Goal: Information Seeking & Learning: Learn about a topic

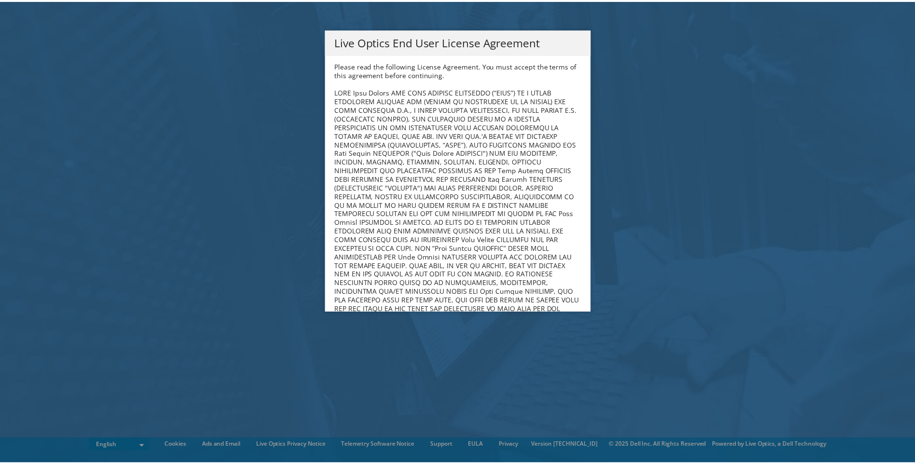
scroll to position [386, 0]
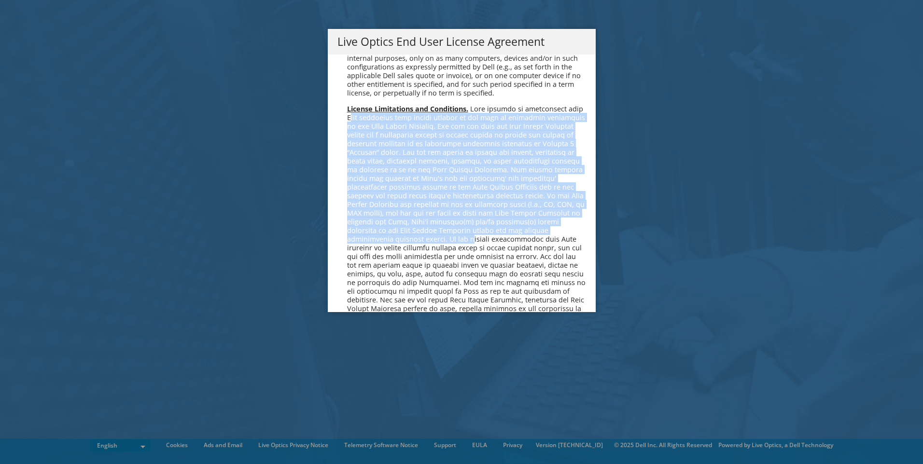
drag, startPoint x: 592, startPoint y: 96, endPoint x: 581, endPoint y: 212, distance: 116.3
click at [581, 215] on div "Live Optics End User License Agreement Please read the following License Agreem…" at bounding box center [461, 232] width 923 height 406
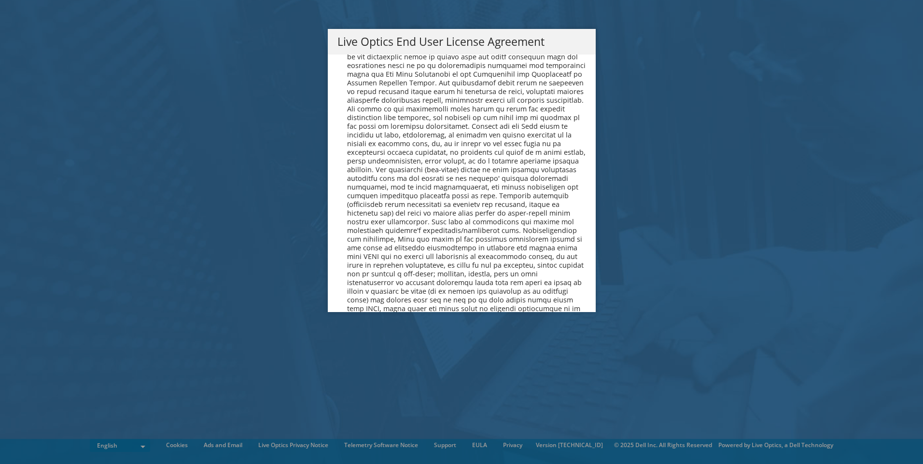
scroll to position [3649, 0]
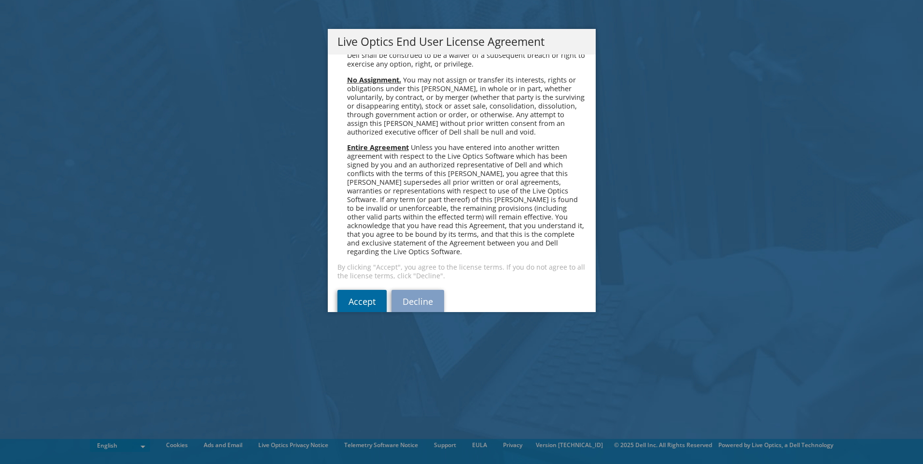
click at [345, 290] on link "Accept" at bounding box center [361, 301] width 49 height 23
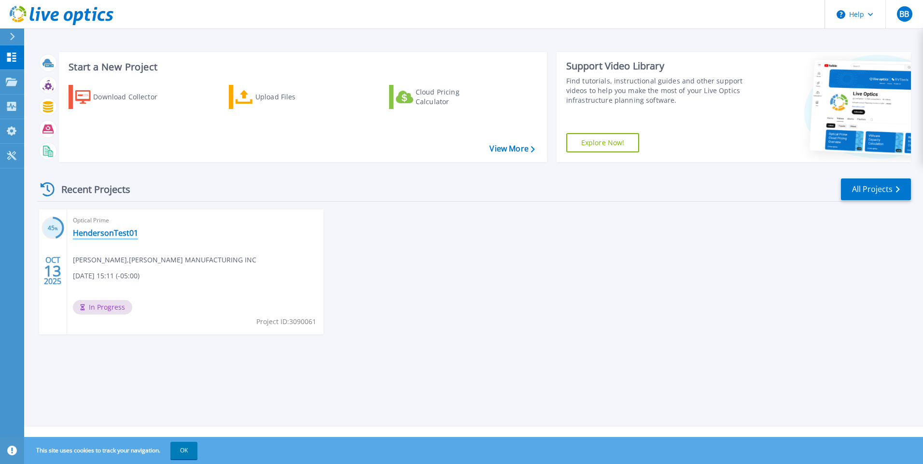
click at [104, 229] on link "HendersonTest01" at bounding box center [105, 233] width 65 height 10
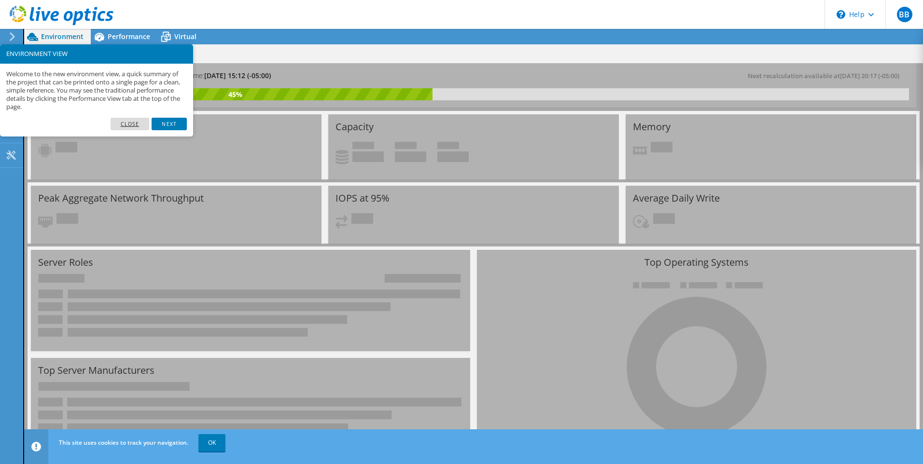
click at [143, 122] on link "Close" at bounding box center [130, 124] width 39 height 13
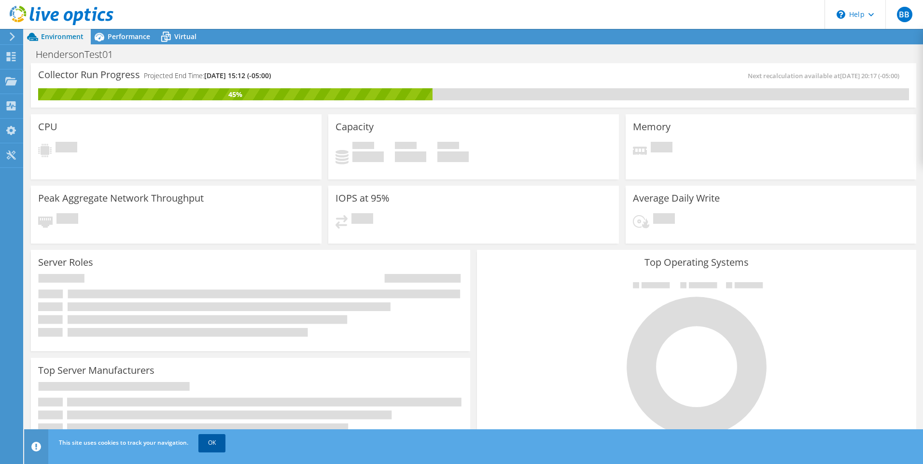
click at [211, 441] on link "OK" at bounding box center [211, 442] width 27 height 17
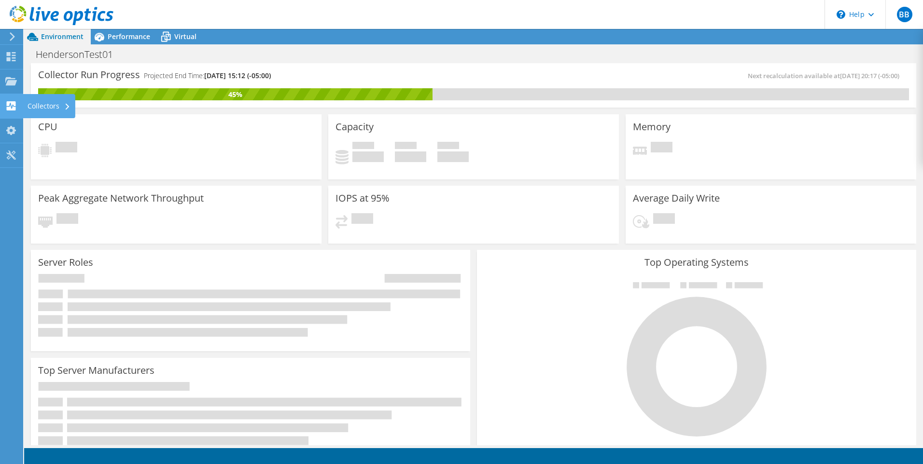
click at [8, 107] on use at bounding box center [11, 105] width 9 height 9
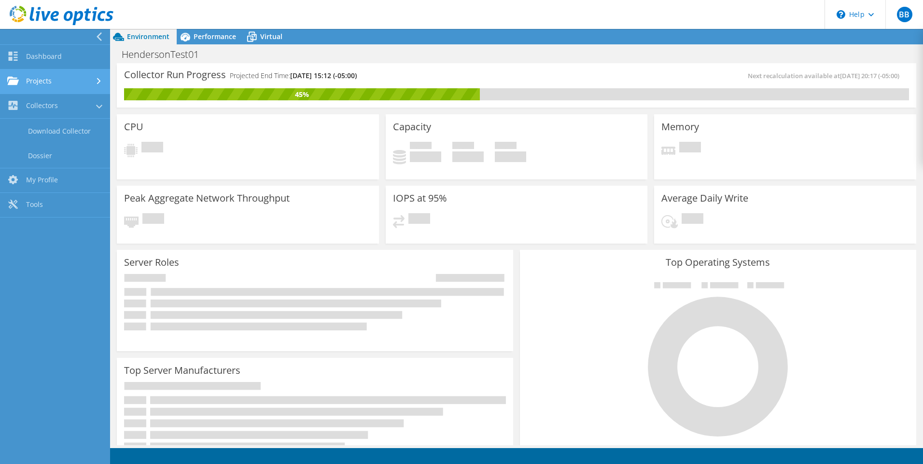
click at [56, 81] on link "Projects" at bounding box center [55, 81] width 110 height 25
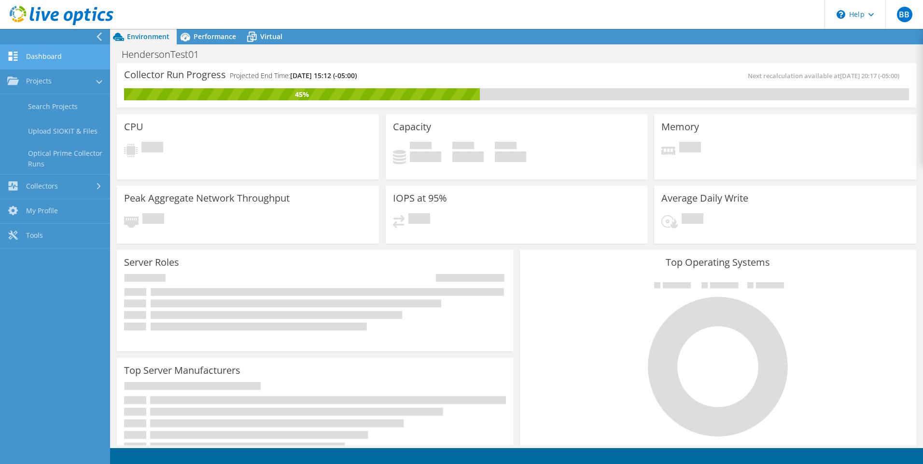
click at [55, 61] on link "Dashboard" at bounding box center [55, 57] width 110 height 25
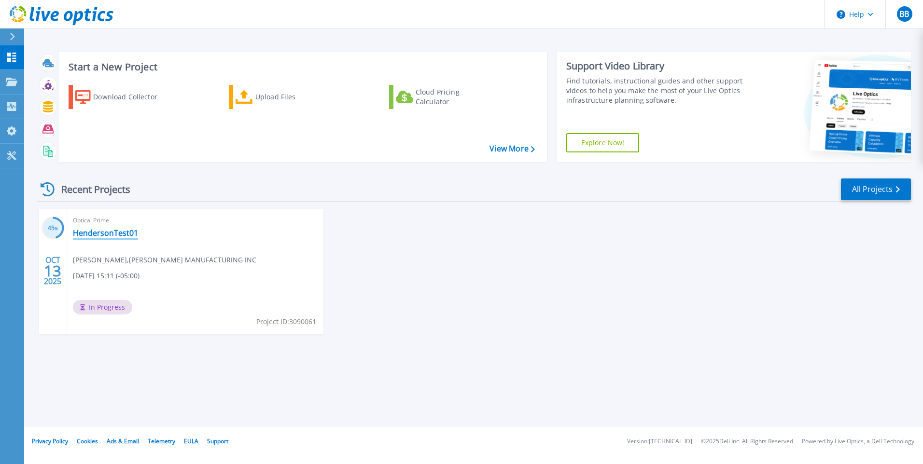
click at [110, 230] on link "HendersonTest01" at bounding box center [105, 233] width 65 height 10
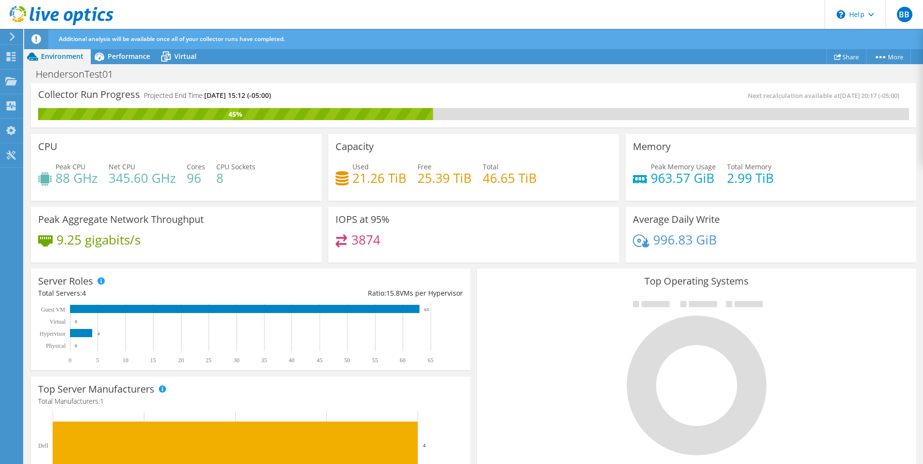
click at [359, 239] on h4 "3874" at bounding box center [365, 240] width 29 height 11
click at [354, 223] on h3 "IOPS at 95%" at bounding box center [362, 219] width 54 height 11
click at [106, 57] on icon at bounding box center [99, 56] width 17 height 17
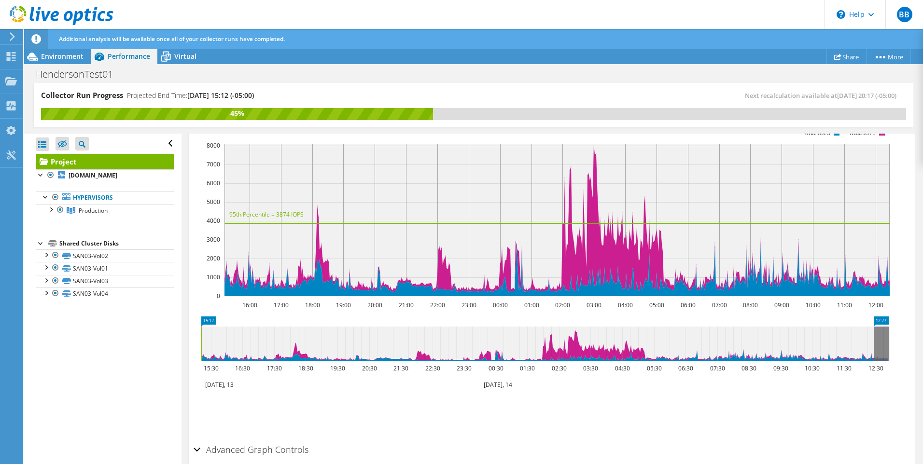
scroll to position [263, 0]
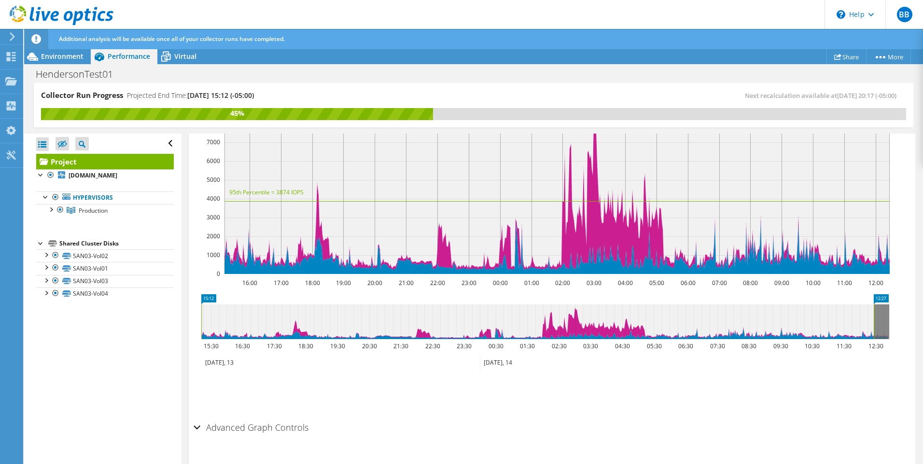
click at [553, 311] on icon at bounding box center [537, 321] width 672 height 35
click at [198, 418] on div "Advanced Graph Controls" at bounding box center [551, 428] width 717 height 21
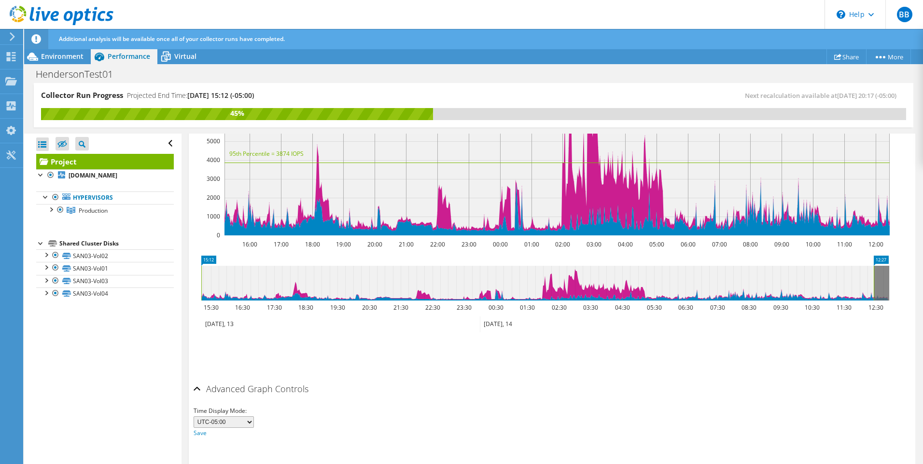
scroll to position [0, 0]
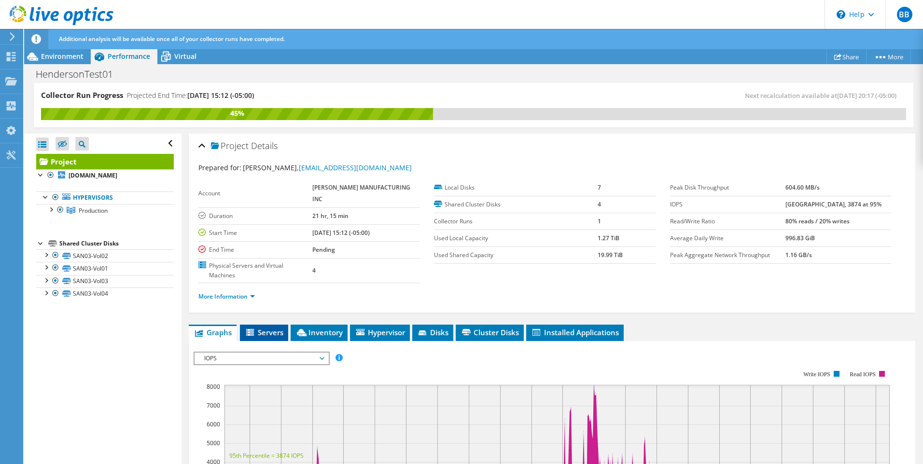
click at [262, 328] on span "Servers" at bounding box center [264, 333] width 39 height 10
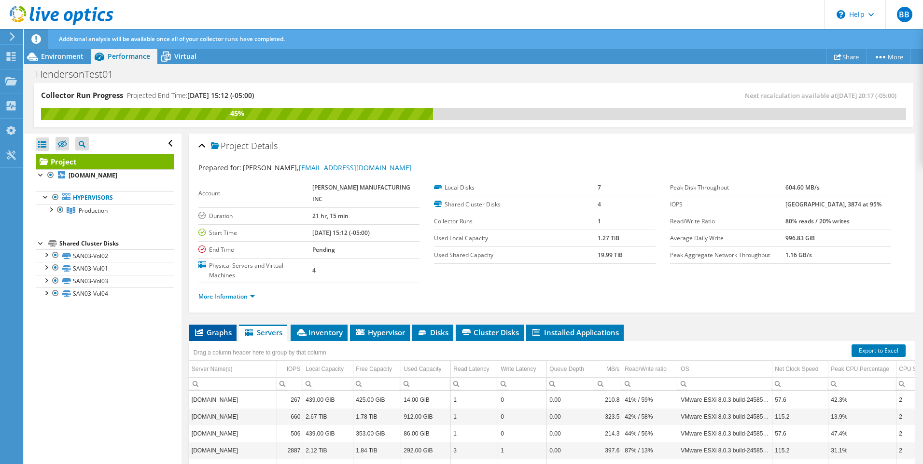
click at [199, 329] on icon at bounding box center [199, 332] width 8 height 7
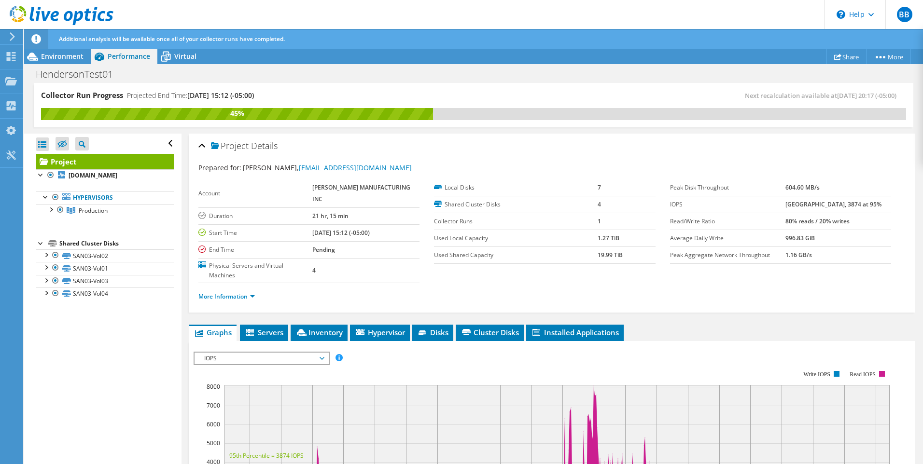
click at [286, 353] on span "IOPS" at bounding box center [261, 359] width 124 height 12
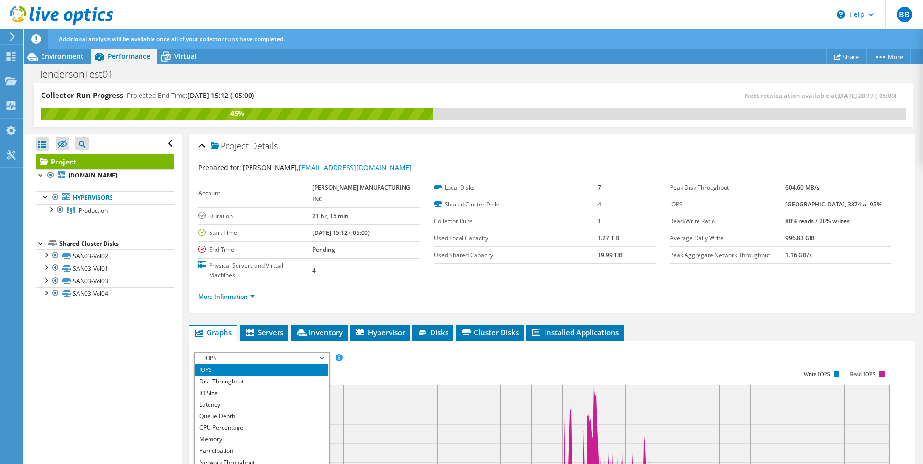
scroll to position [48, 0]
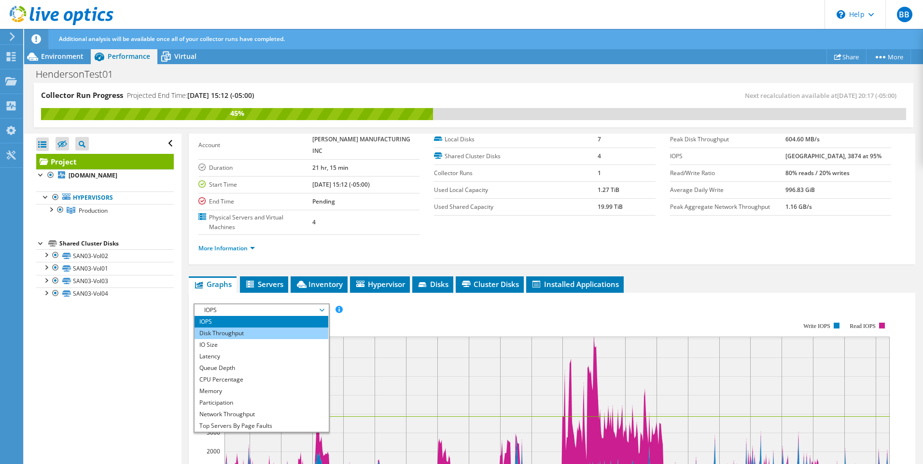
click at [274, 328] on li "Disk Throughput" at bounding box center [261, 334] width 134 height 12
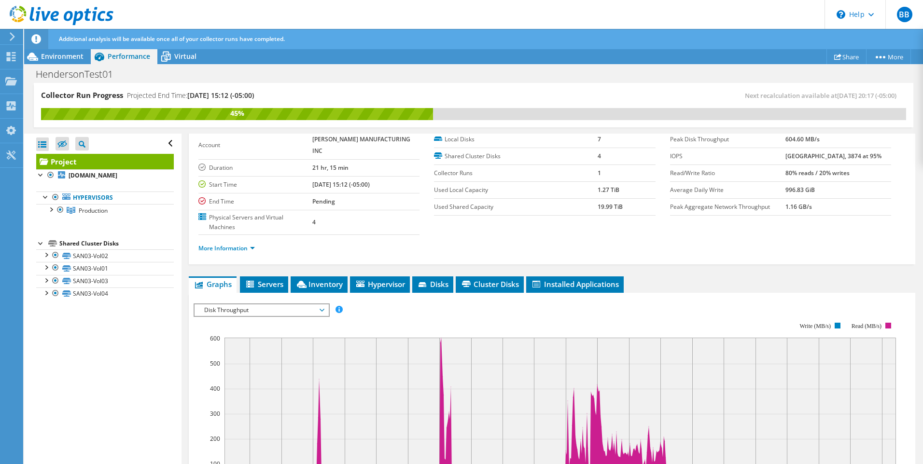
scroll to position [145, 0]
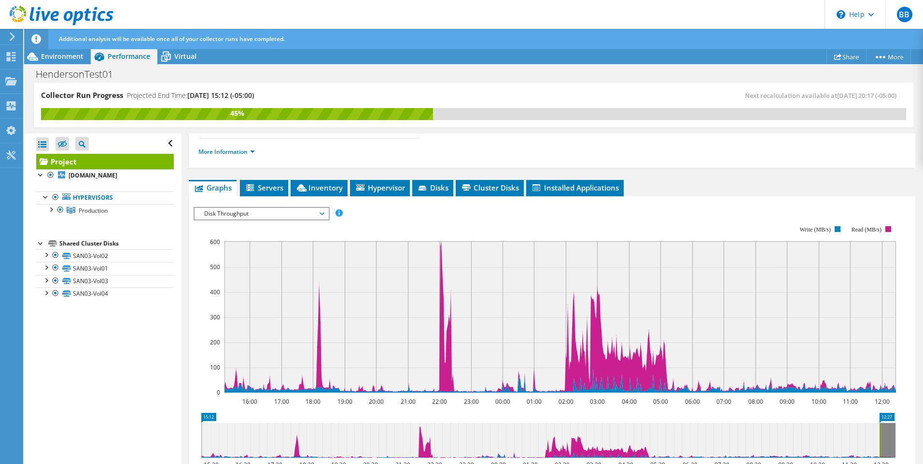
click at [271, 208] on span "Disk Throughput" at bounding box center [261, 214] width 124 height 12
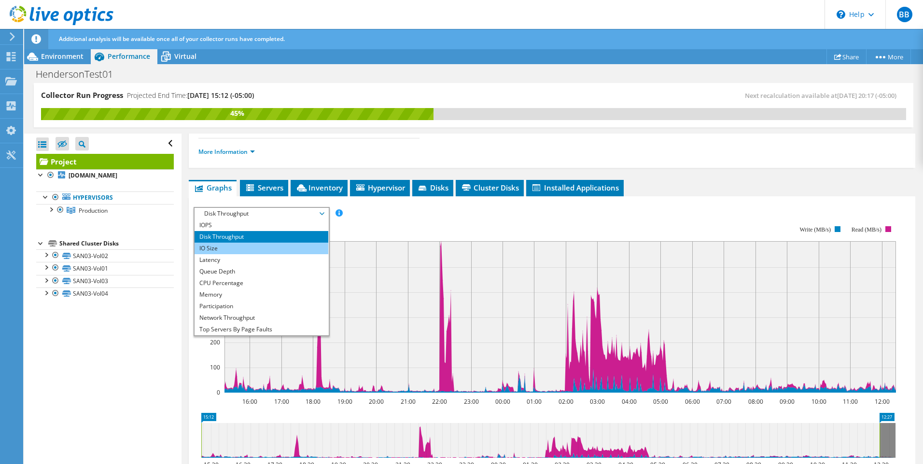
click at [240, 243] on li "IO Size" at bounding box center [261, 249] width 134 height 12
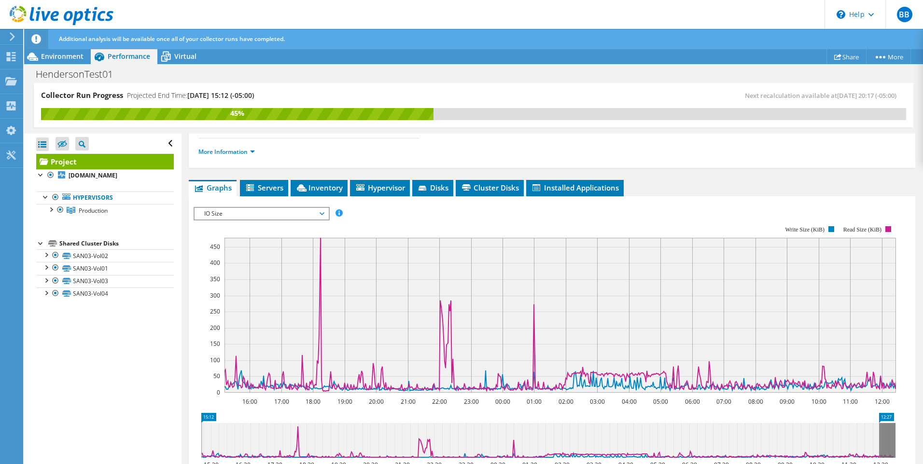
click at [241, 208] on span "IO Size" at bounding box center [261, 214] width 124 height 12
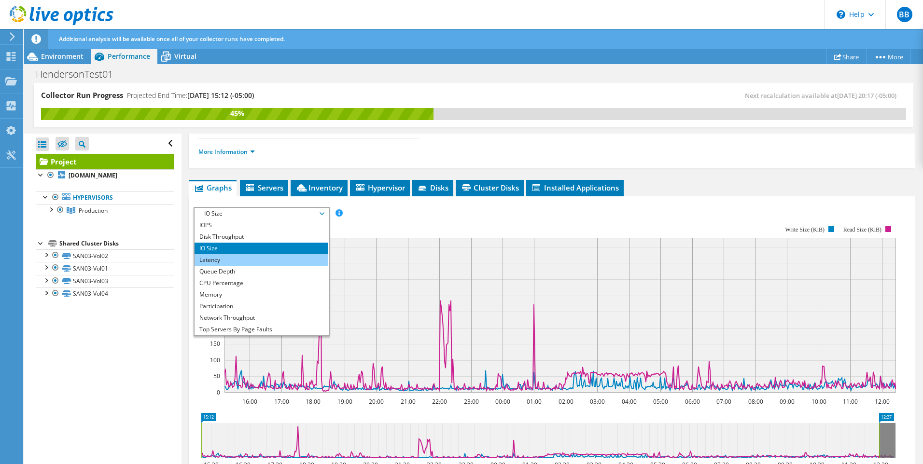
click at [237, 254] on li "Latency" at bounding box center [261, 260] width 134 height 12
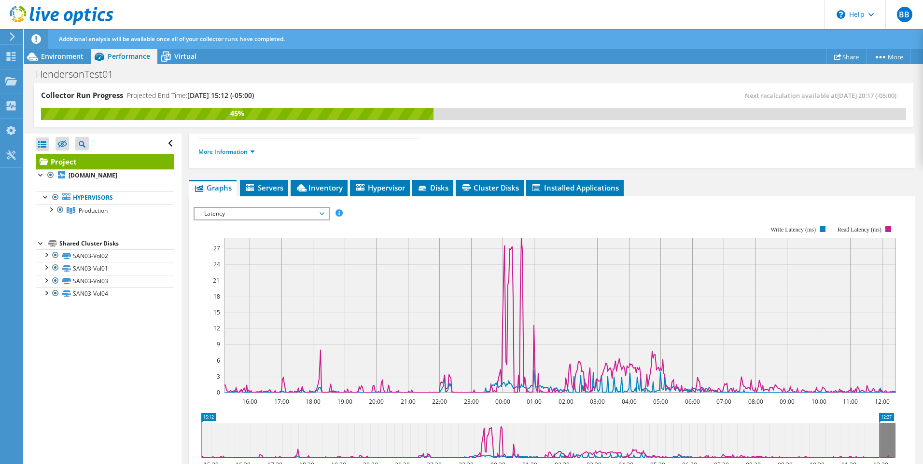
click at [268, 213] on rect at bounding box center [544, 309] width 702 height 193
click at [267, 208] on span "Latency" at bounding box center [261, 214] width 124 height 12
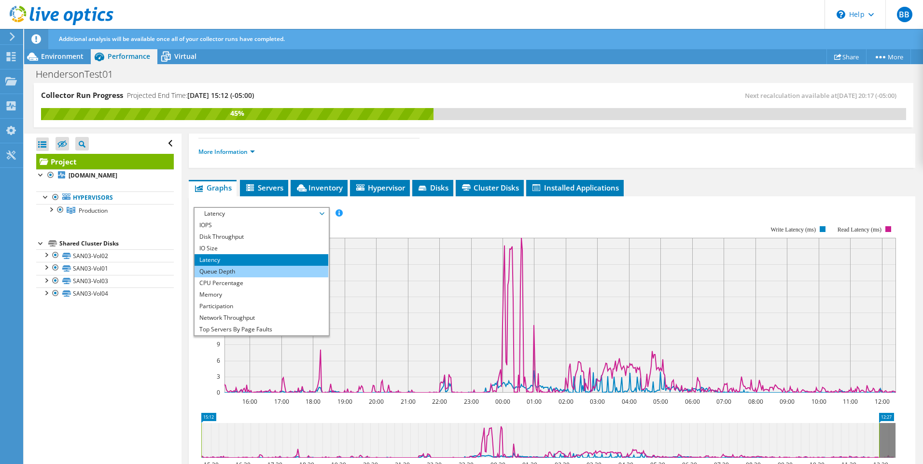
click at [250, 266] on li "Queue Depth" at bounding box center [261, 272] width 134 height 12
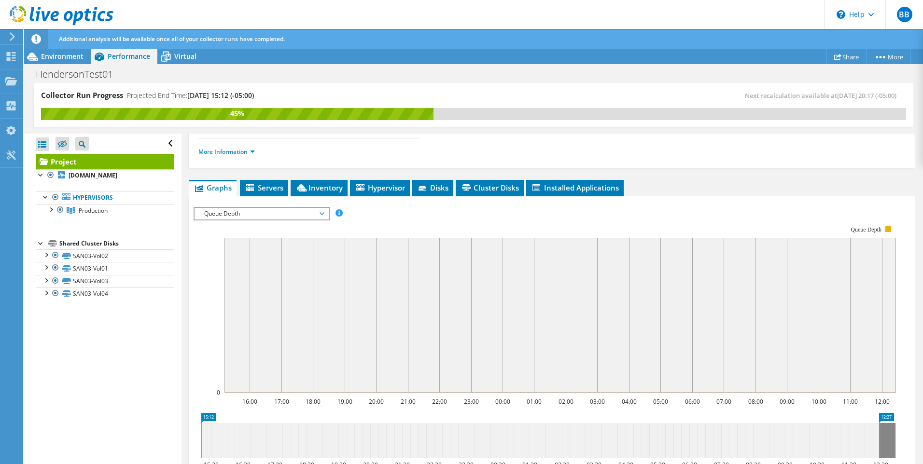
click at [263, 208] on span "Queue Depth" at bounding box center [261, 214] width 124 height 12
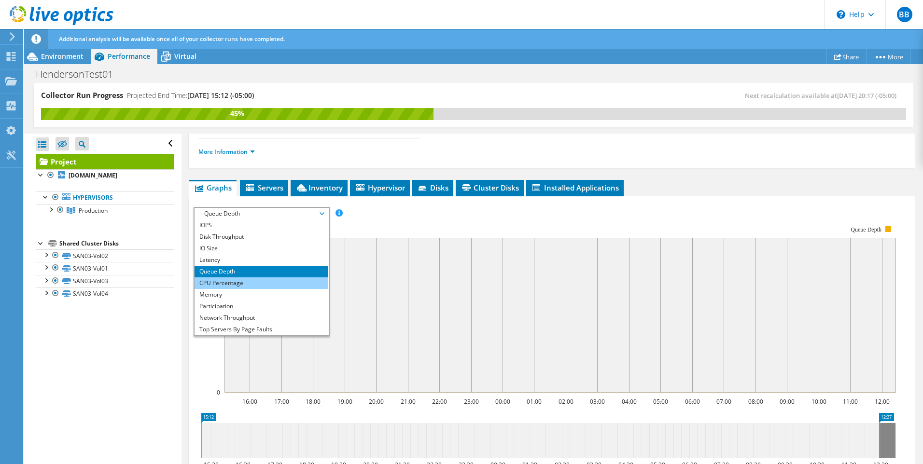
click at [247, 277] on li "CPU Percentage" at bounding box center [261, 283] width 134 height 12
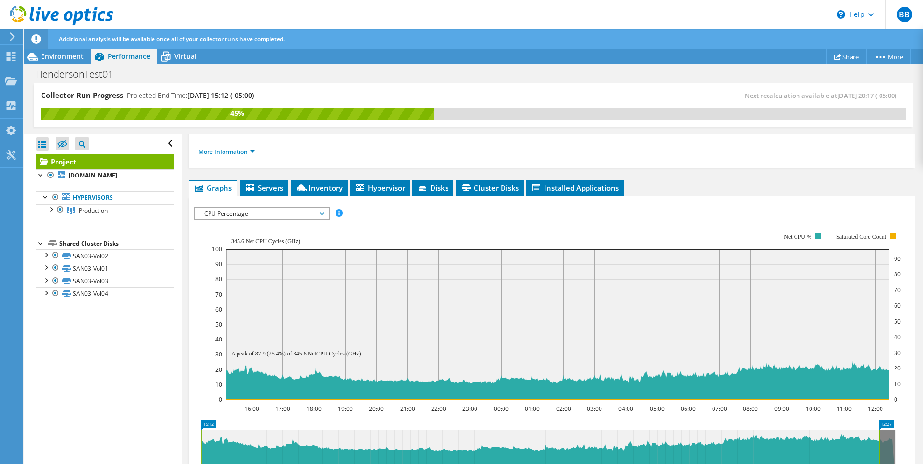
click at [269, 208] on span "CPU Percentage" at bounding box center [261, 214] width 124 height 12
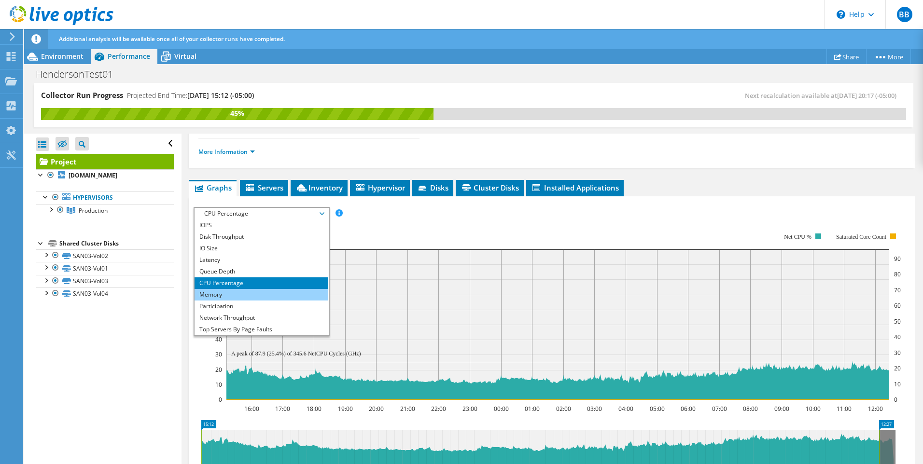
click at [248, 289] on li "Memory" at bounding box center [261, 295] width 134 height 12
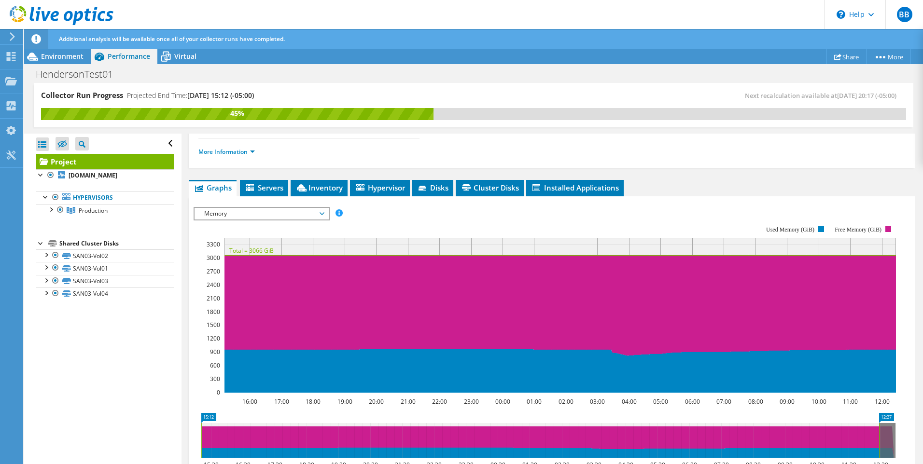
click at [263, 208] on span "Memory" at bounding box center [261, 214] width 124 height 12
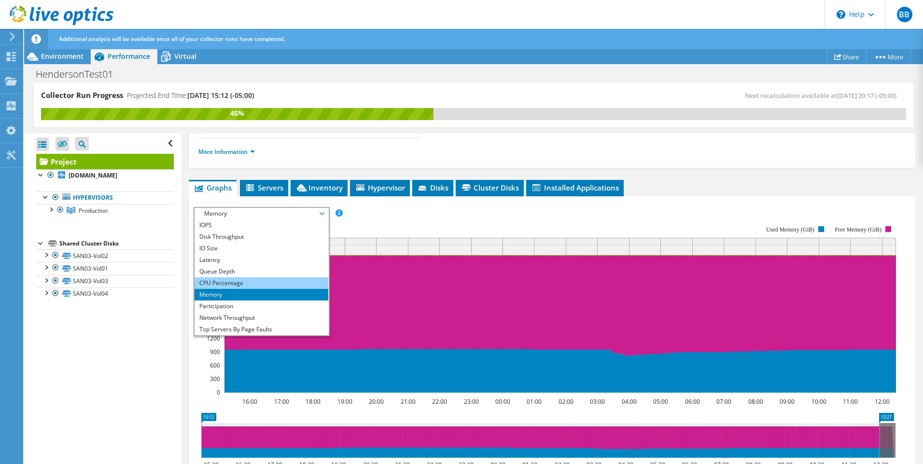
scroll to position [35, 0]
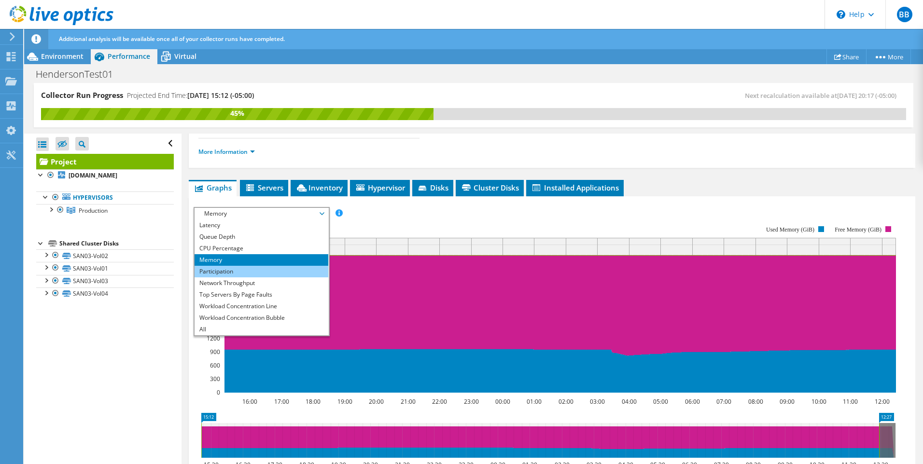
click at [255, 266] on li "Participation" at bounding box center [261, 272] width 134 height 12
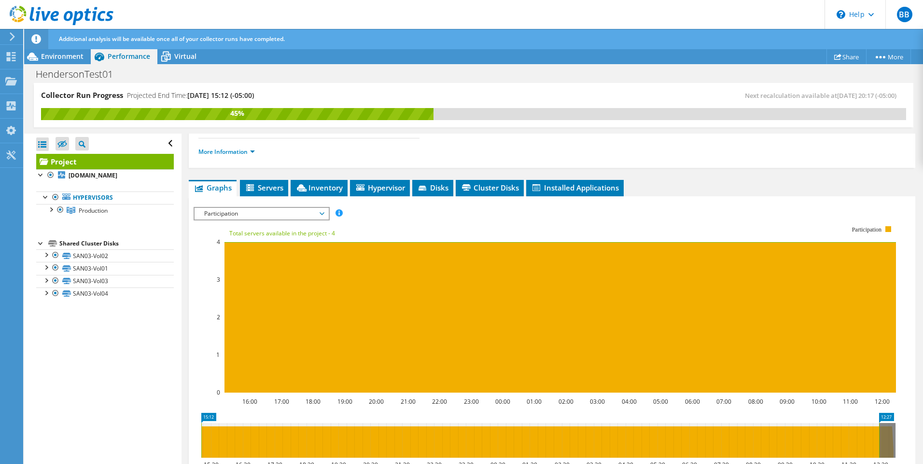
click at [255, 208] on span "Participation" at bounding box center [261, 214] width 124 height 12
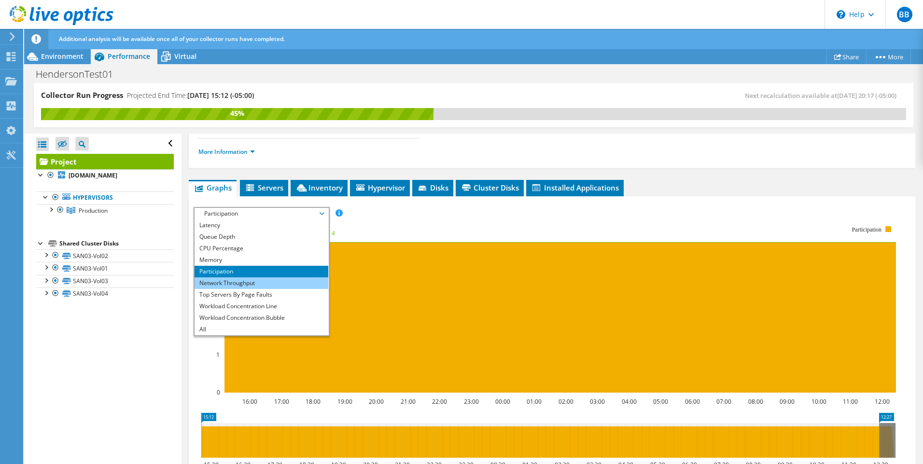
click at [253, 277] on li "Network Throughput" at bounding box center [261, 283] width 134 height 12
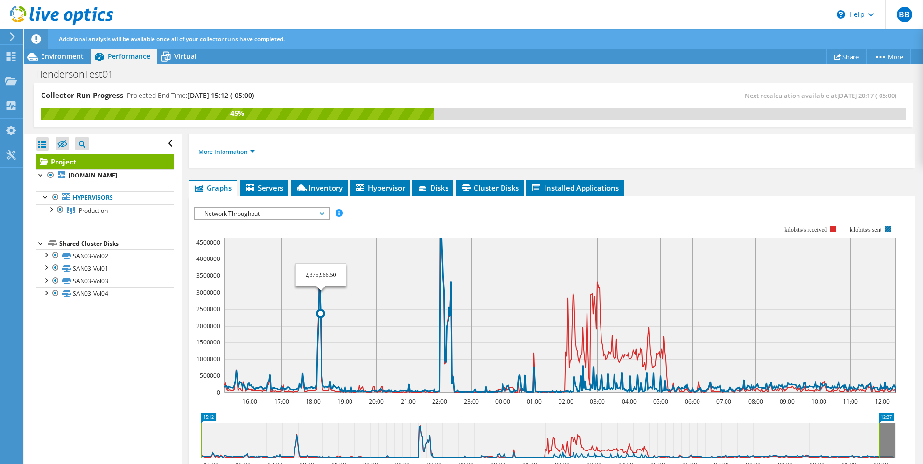
click at [320, 342] on icon at bounding box center [566, 315] width 685 height 154
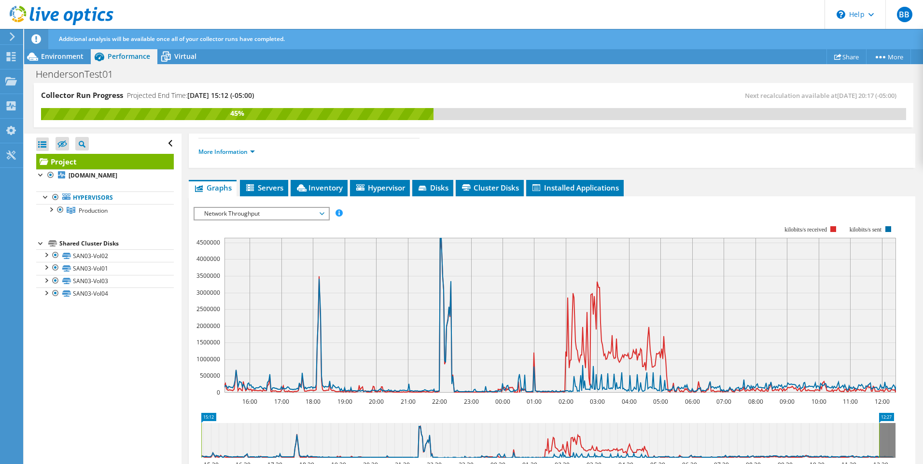
click at [247, 208] on span "Network Throughput" at bounding box center [261, 214] width 124 height 12
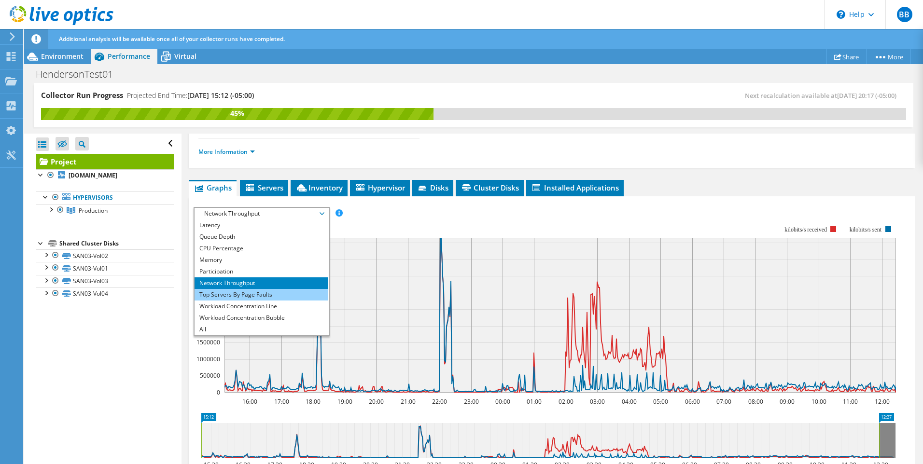
click at [251, 289] on li "Top Servers By Page Faults" at bounding box center [261, 295] width 134 height 12
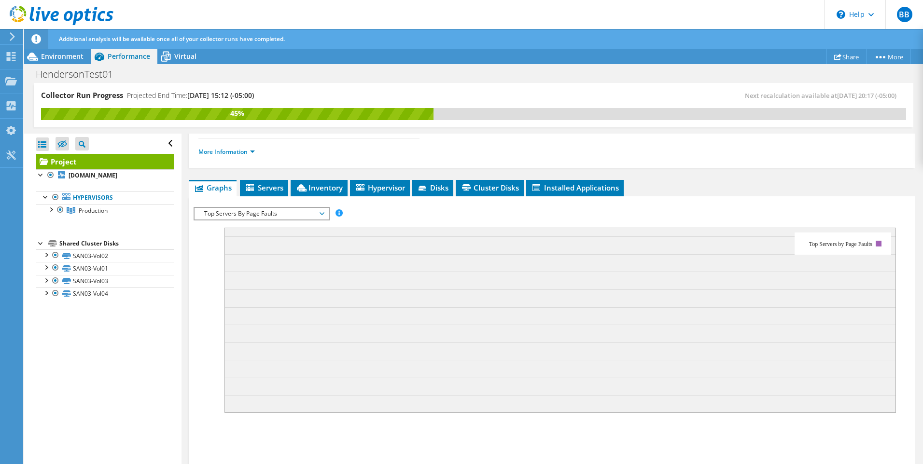
click at [257, 208] on span "Top Servers By Page Faults" at bounding box center [261, 214] width 124 height 12
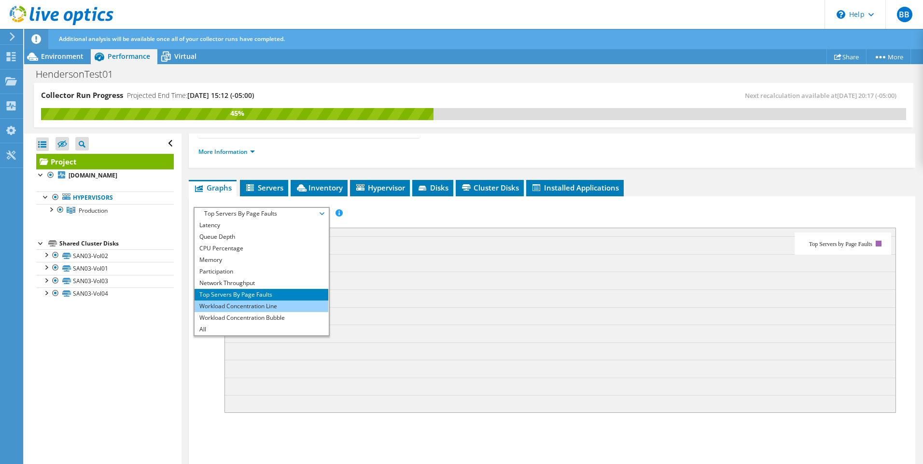
click at [244, 301] on li "Workload Concentration Line" at bounding box center [261, 307] width 134 height 12
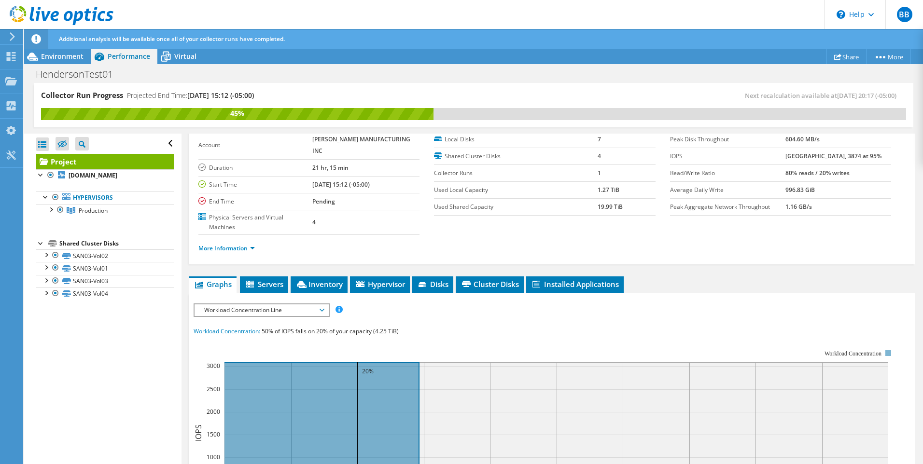
scroll to position [97, 0]
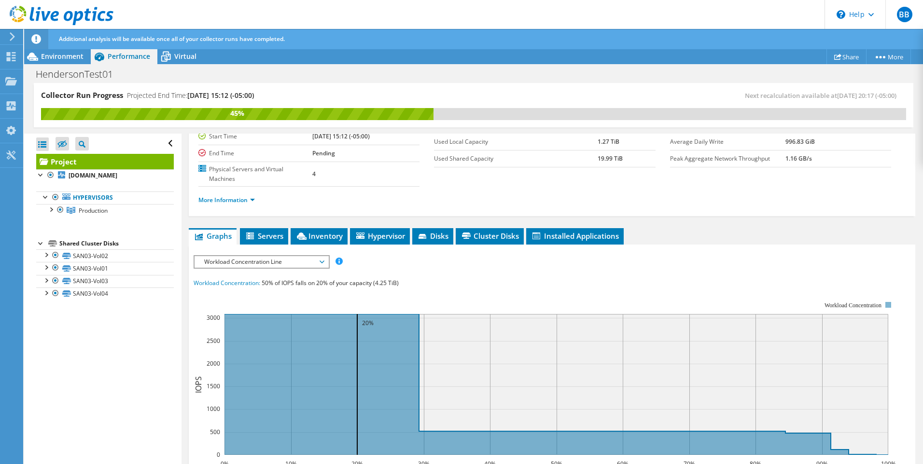
click at [294, 256] on span "Workload Concentration Line" at bounding box center [261, 262] width 124 height 12
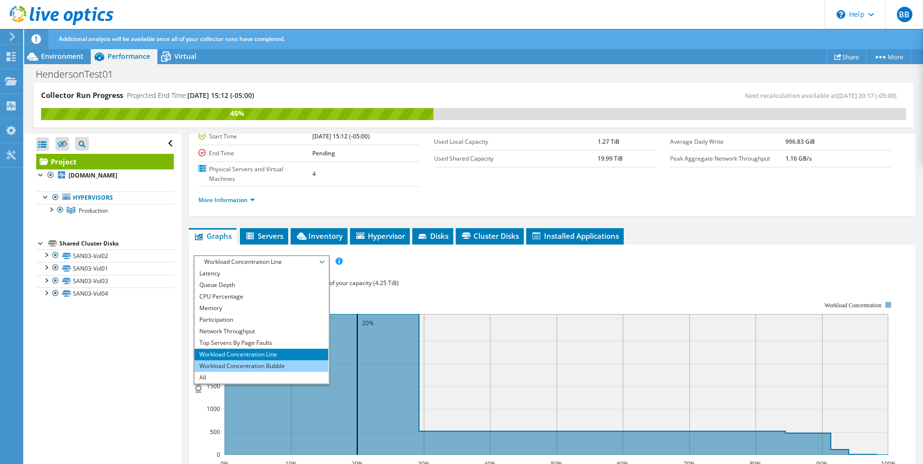
click at [261, 360] on li "Workload Concentration Bubble" at bounding box center [261, 366] width 134 height 12
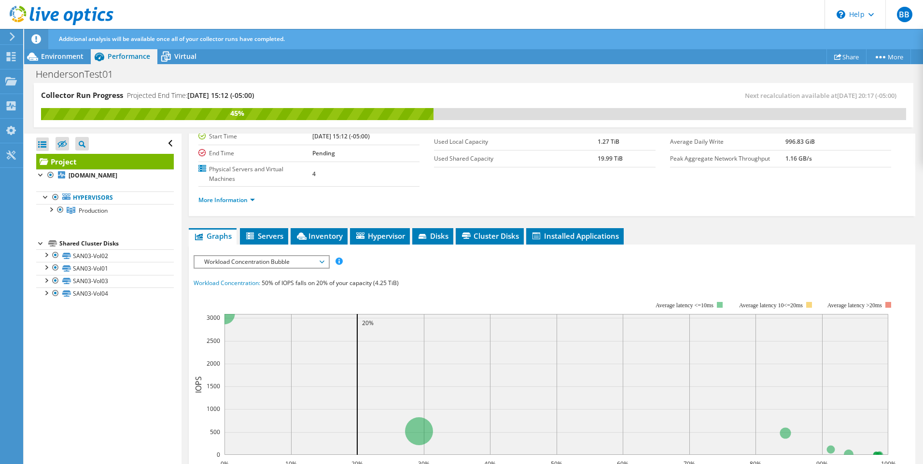
click at [281, 256] on span "Workload Concentration Bubble" at bounding box center [261, 262] width 124 height 12
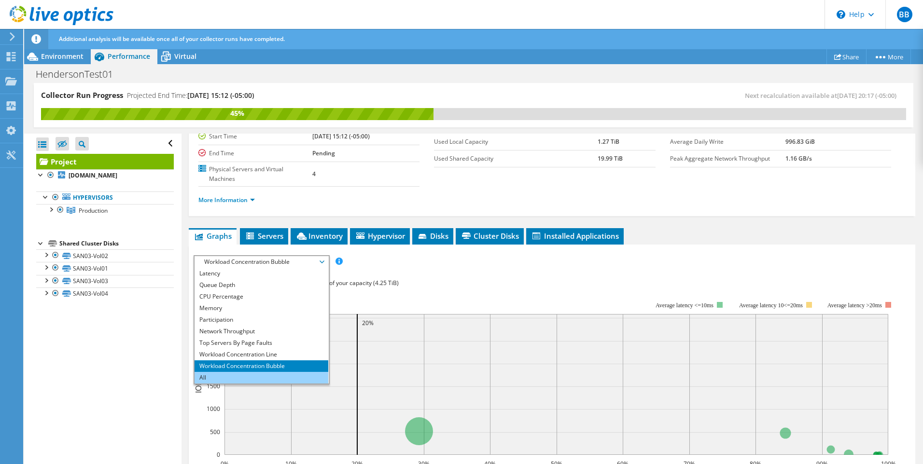
click at [248, 372] on li "All" at bounding box center [261, 378] width 134 height 12
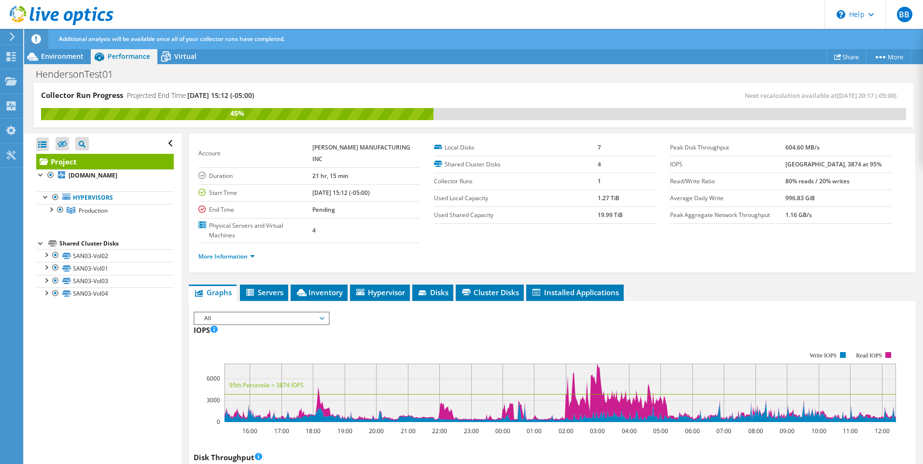
scroll to position [0, 0]
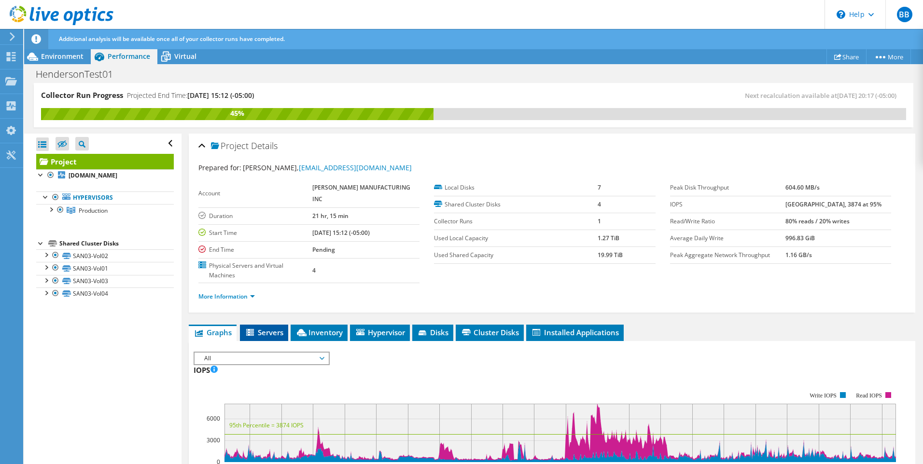
click at [263, 328] on span "Servers" at bounding box center [264, 333] width 39 height 10
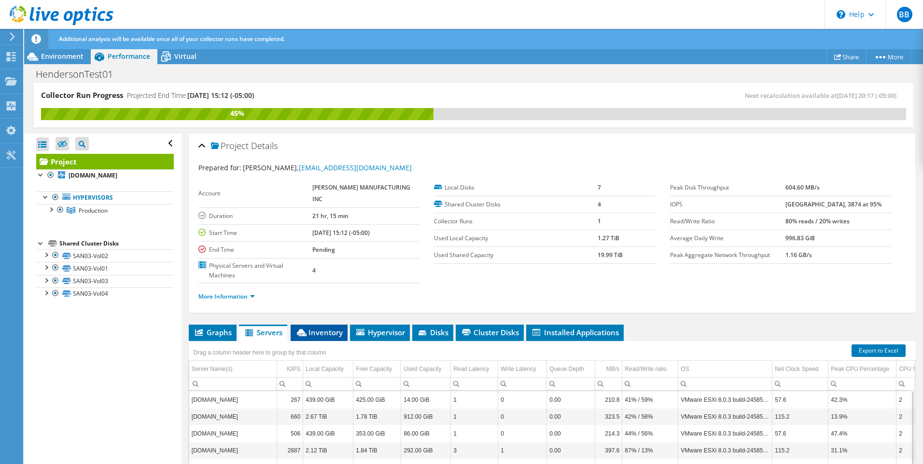
click at [337, 328] on span "Inventory" at bounding box center [318, 333] width 47 height 10
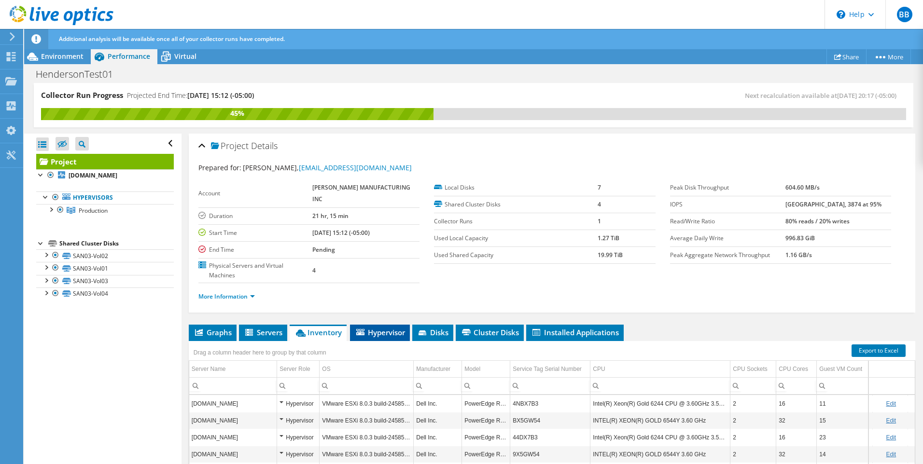
click at [383, 328] on span "Hypervisor" at bounding box center [380, 333] width 50 height 10
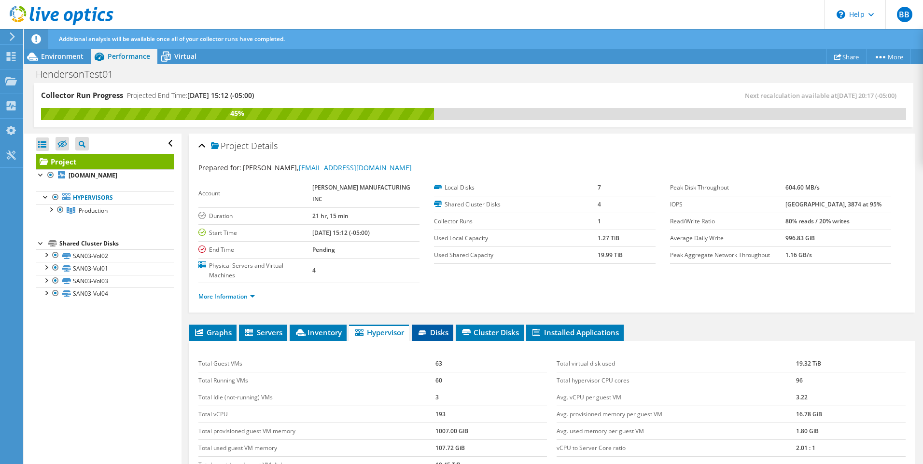
click at [427, 331] on icon at bounding box center [423, 334] width 10 height 6
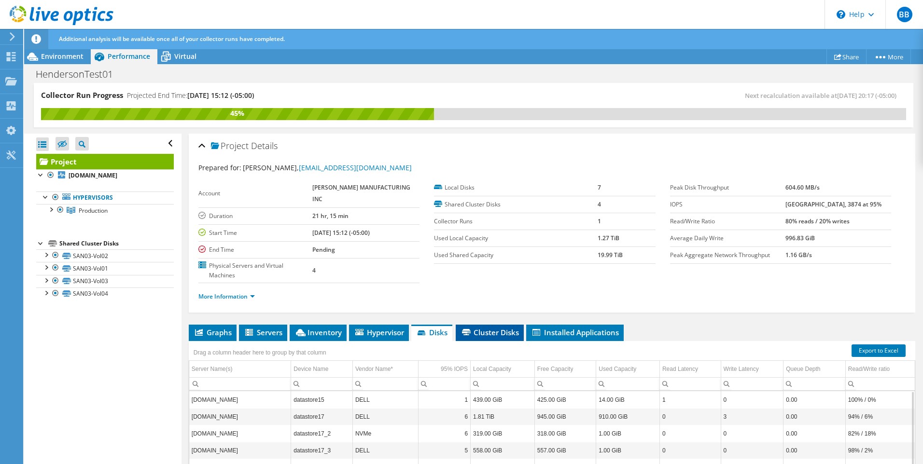
click at [496, 325] on li "Cluster Disks" at bounding box center [490, 333] width 68 height 16
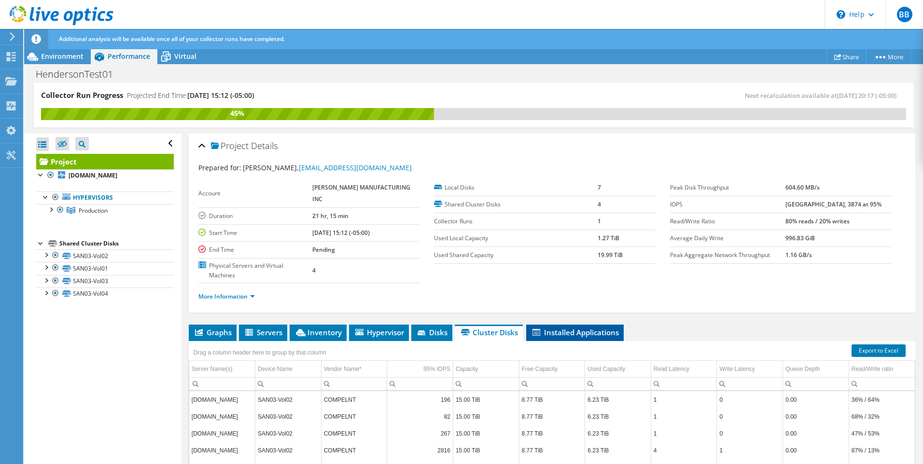
click at [544, 328] on span "Installed Applications" at bounding box center [575, 333] width 88 height 10
